Goal: Task Accomplishment & Management: Manage account settings

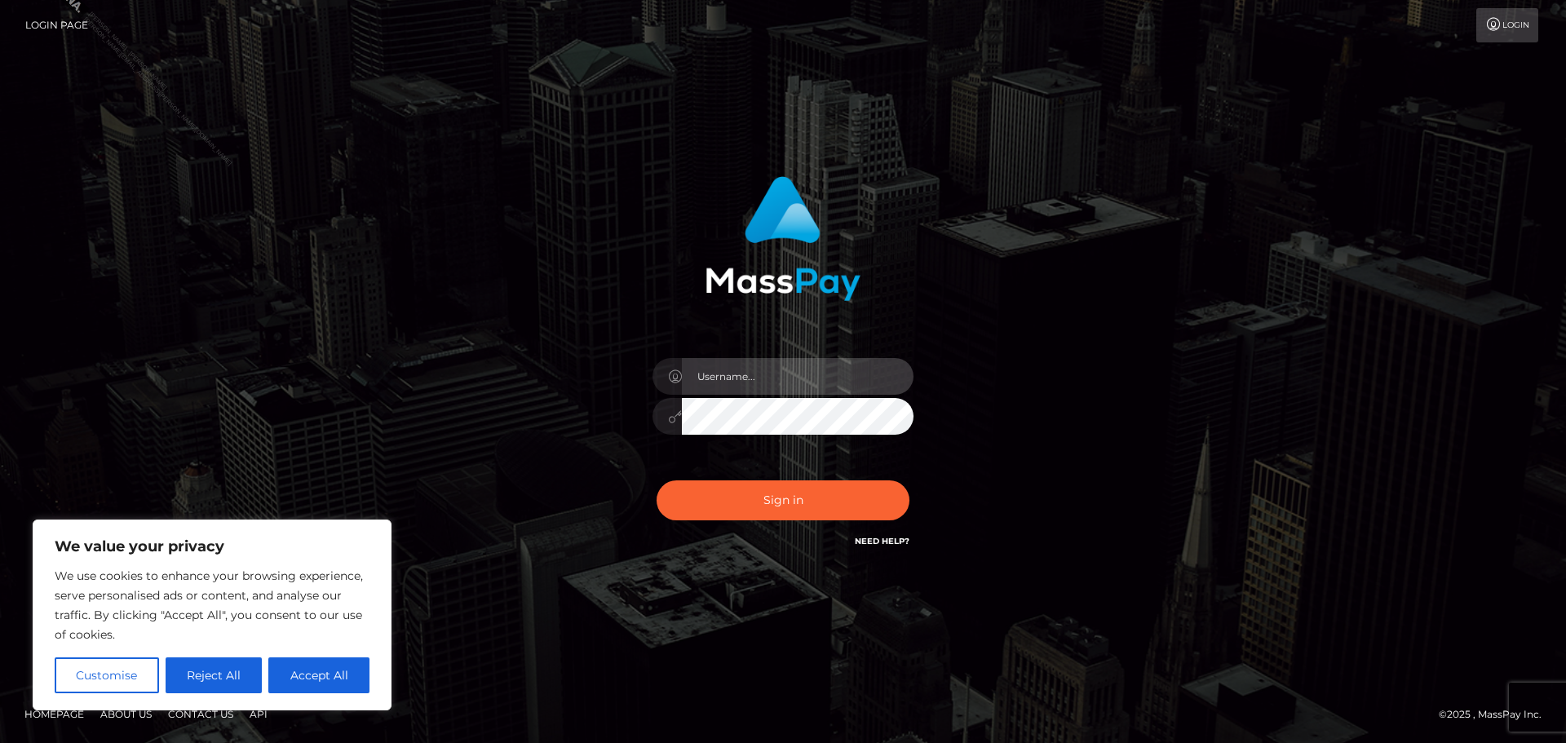
click at [789, 375] on input "text" at bounding box center [798, 376] width 232 height 37
type input "Philip.Silversocial"
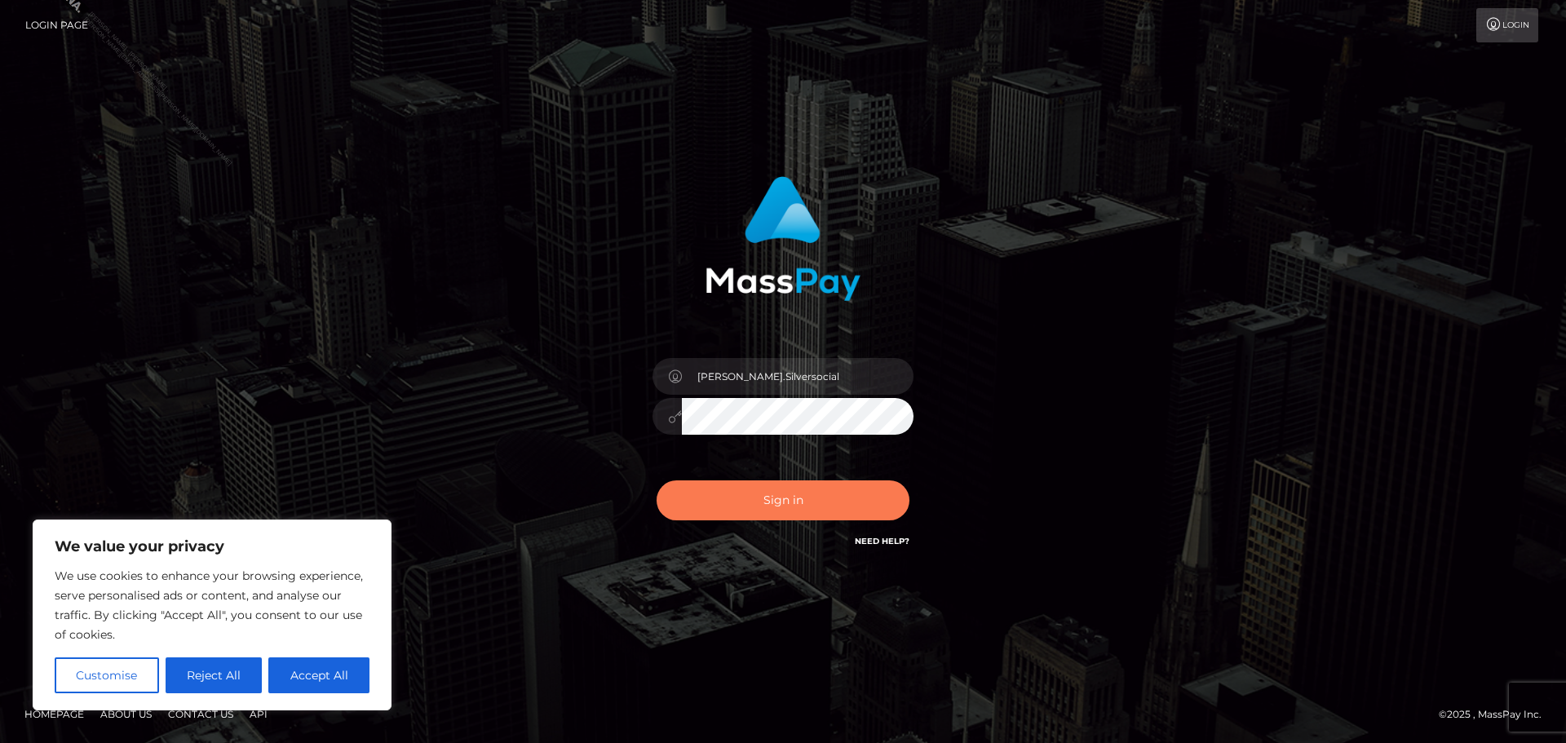
drag, startPoint x: 764, startPoint y: 501, endPoint x: 494, endPoint y: 390, distance: 292.1
click at [763, 501] on button "Sign in" at bounding box center [782, 500] width 253 height 40
click at [493, 387] on div "Philip.Silversocial Sign in" at bounding box center [783, 371] width 930 height 415
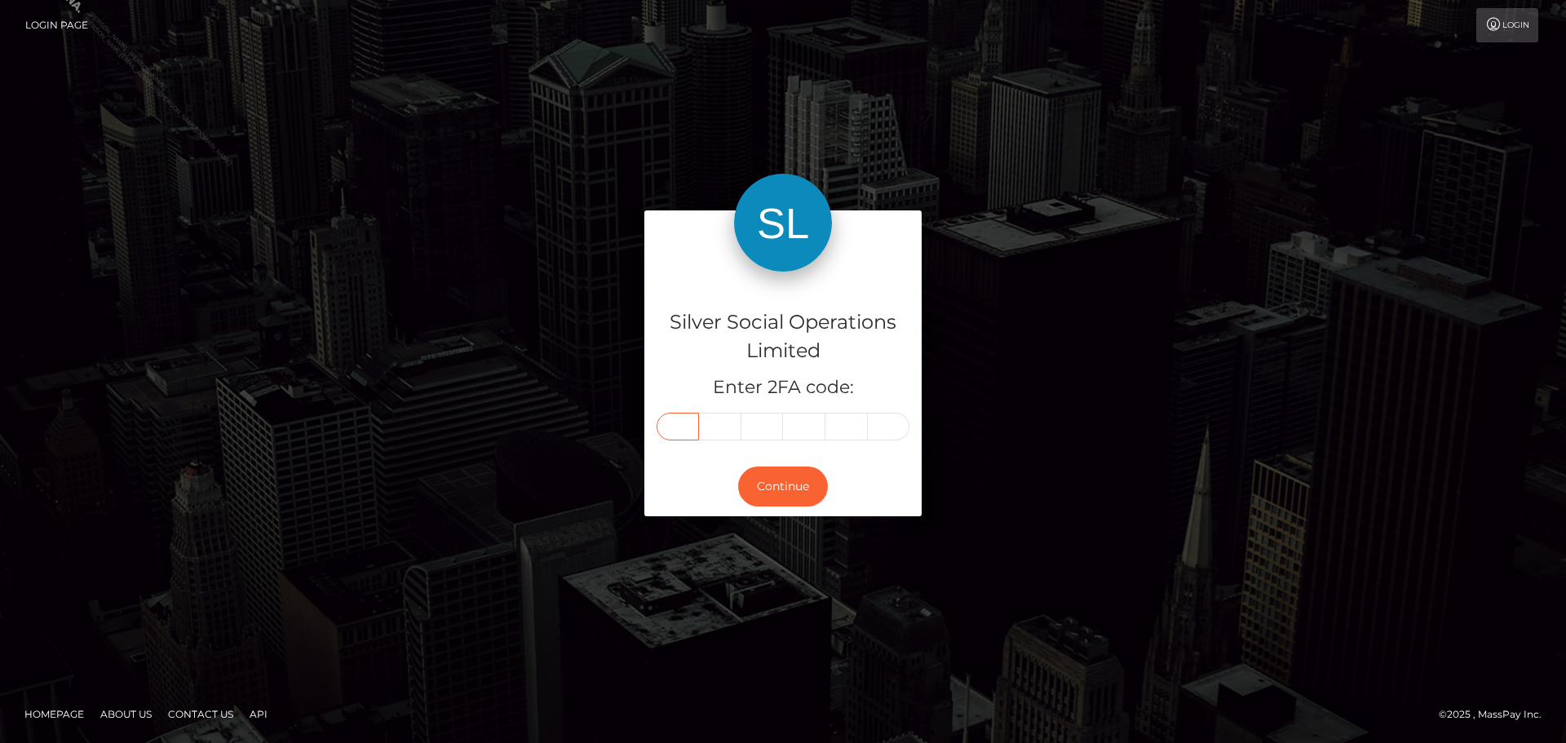
click at [685, 419] on input "text" at bounding box center [677, 427] width 42 height 28
type input "8"
type input "4"
type input "5"
type input "2"
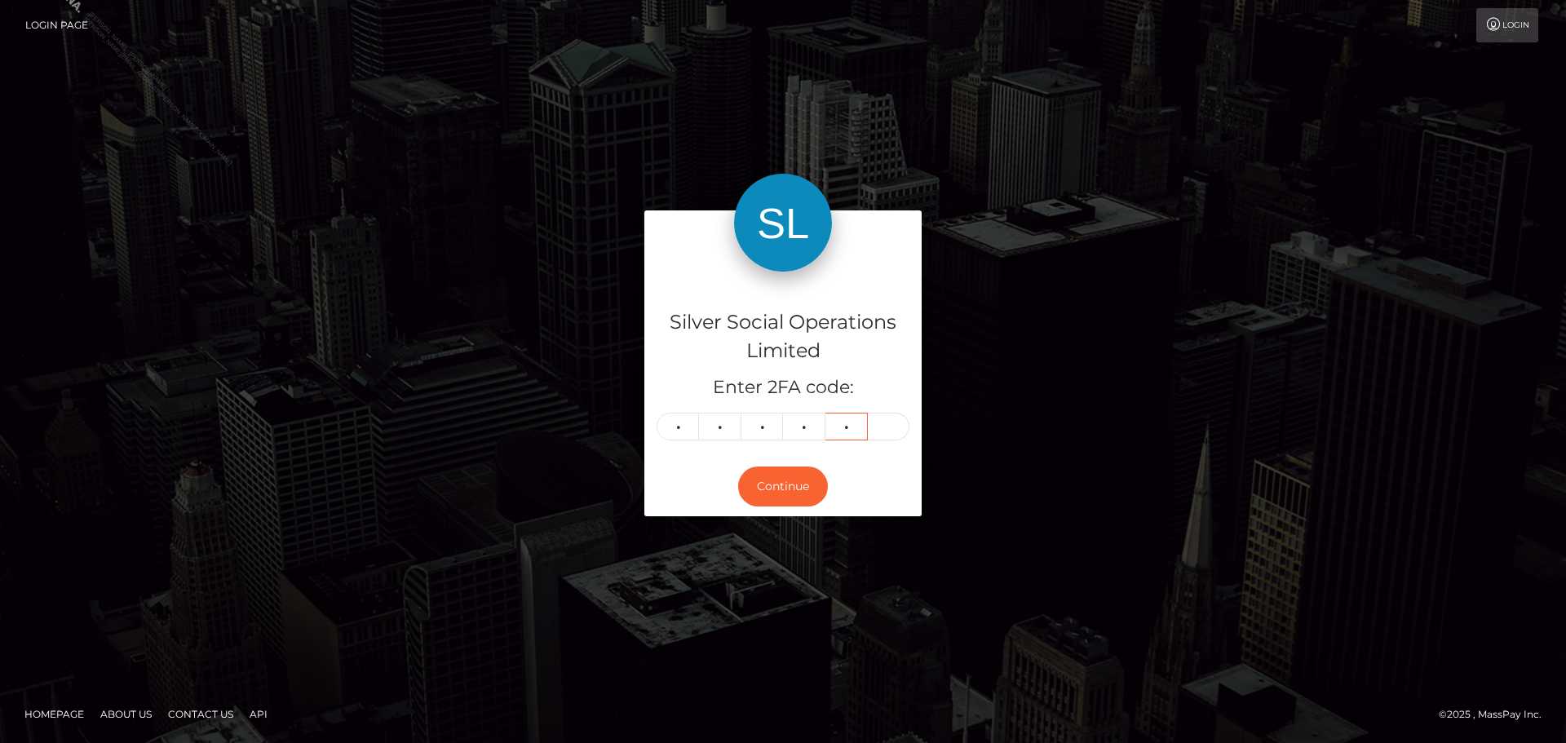
type input "6"
type input "5"
